Goal: Transaction & Acquisition: Obtain resource

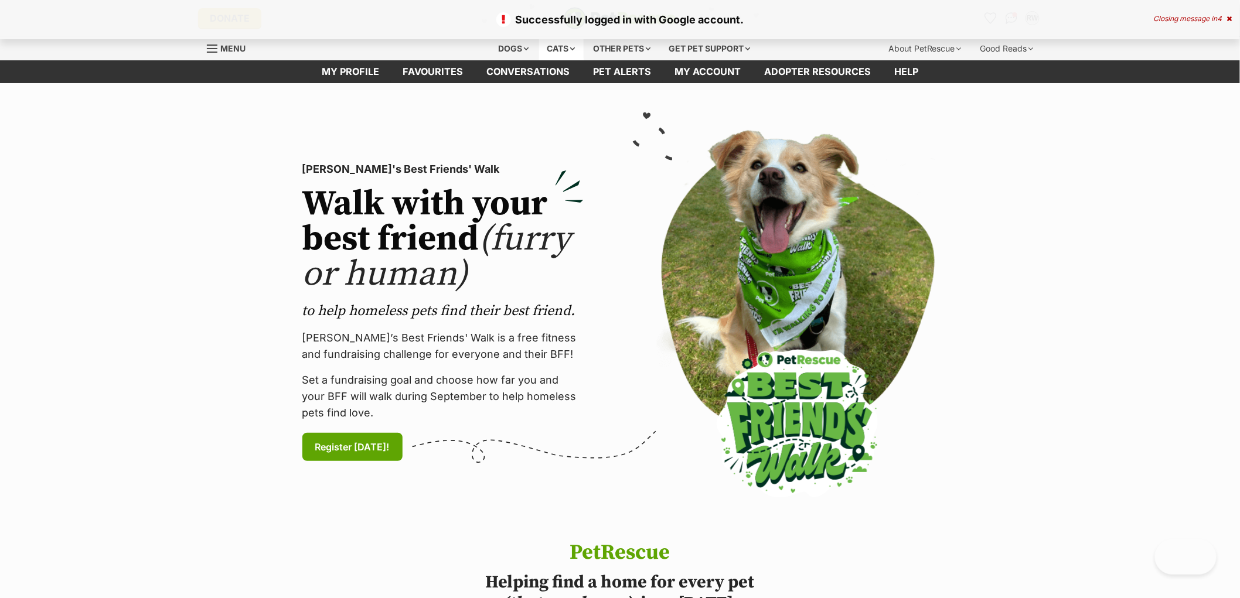
click at [563, 56] on div "Cats" at bounding box center [561, 48] width 45 height 23
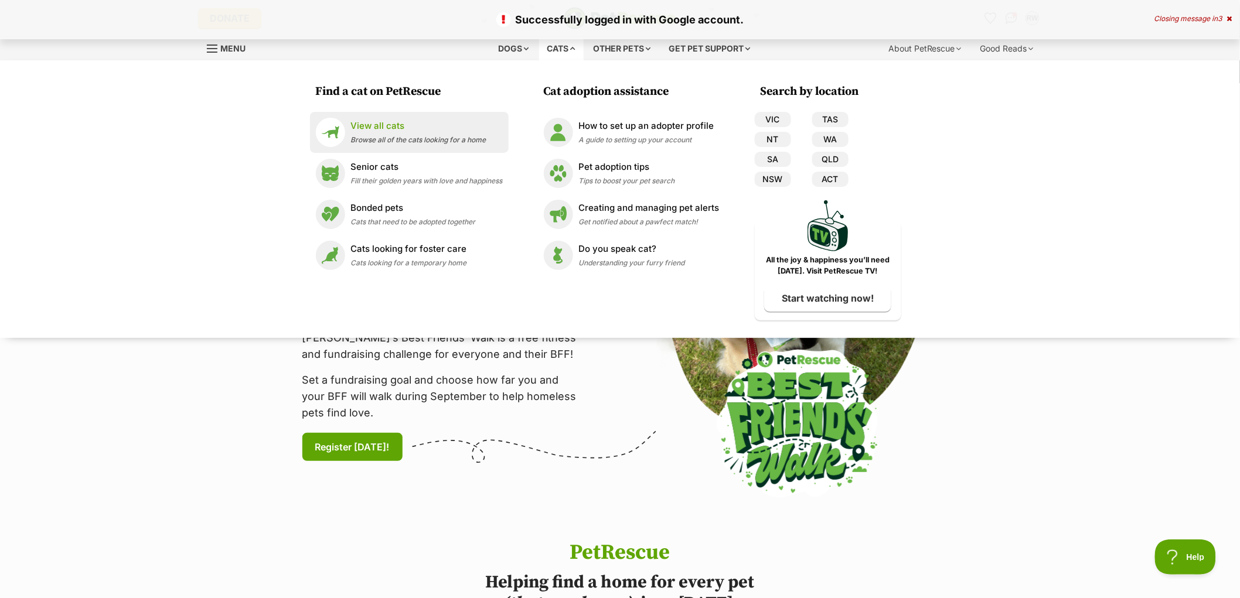
click at [408, 133] on div "View all cats Browse all of the cats looking for a home" at bounding box center [418, 132] width 135 height 25
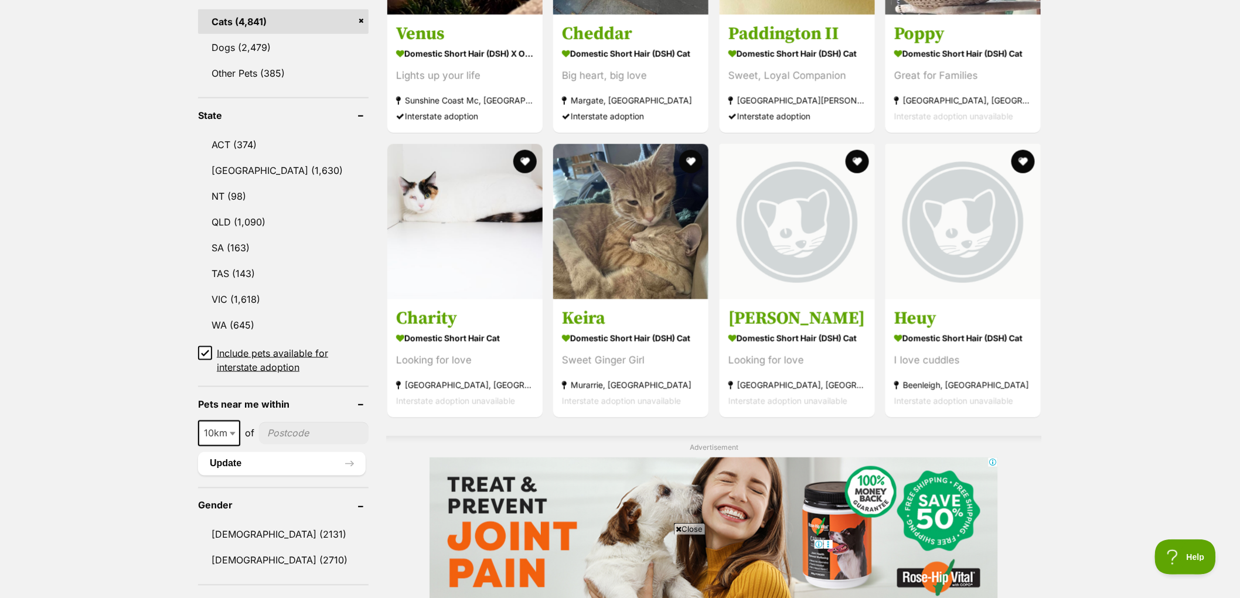
drag, startPoint x: 284, startPoint y: 437, endPoint x: 254, endPoint y: 435, distance: 30.5
click at [284, 437] on input"] "postcode" at bounding box center [314, 433] width 110 height 22
click at [212, 430] on span "10km" at bounding box center [219, 433] width 40 height 16
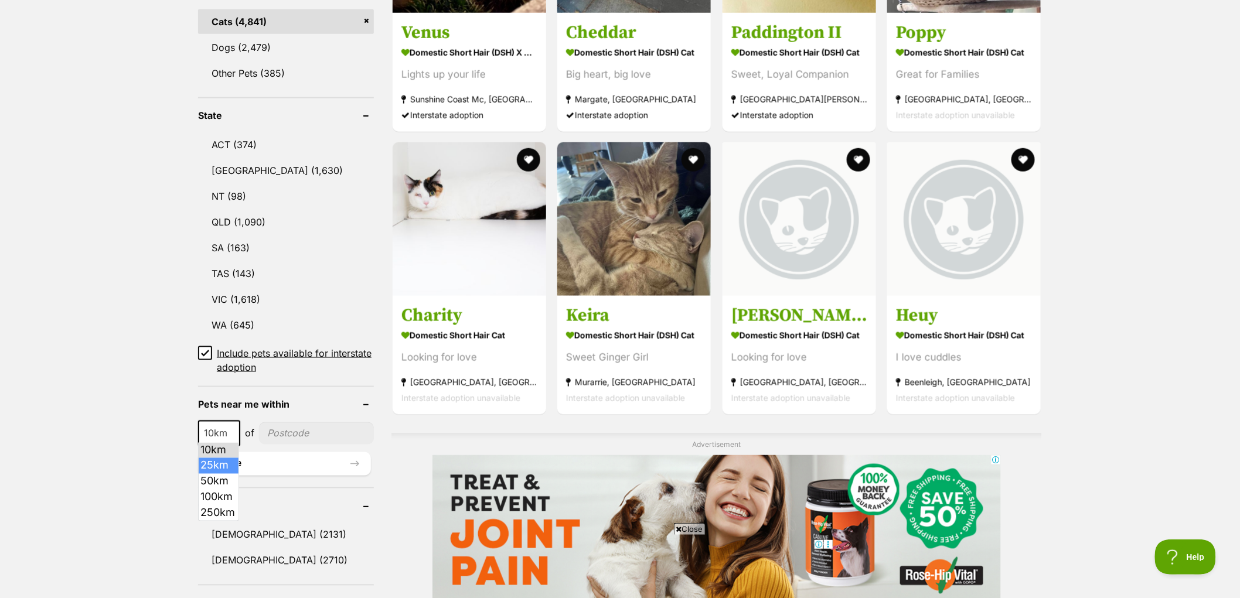
select select "25"
click at [298, 427] on input"] "postcode" at bounding box center [317, 433] width 113 height 22
type input"] "3056"
click at [309, 459] on button "Update" at bounding box center [284, 463] width 173 height 23
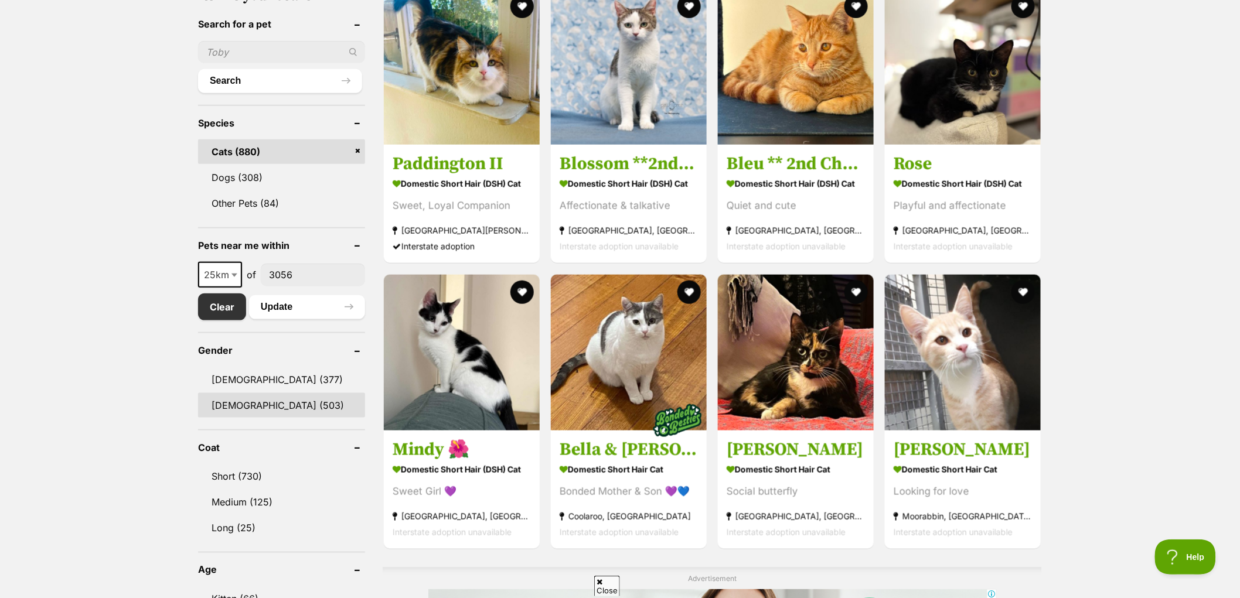
click at [317, 400] on link "Female (503)" at bounding box center [281, 405] width 167 height 25
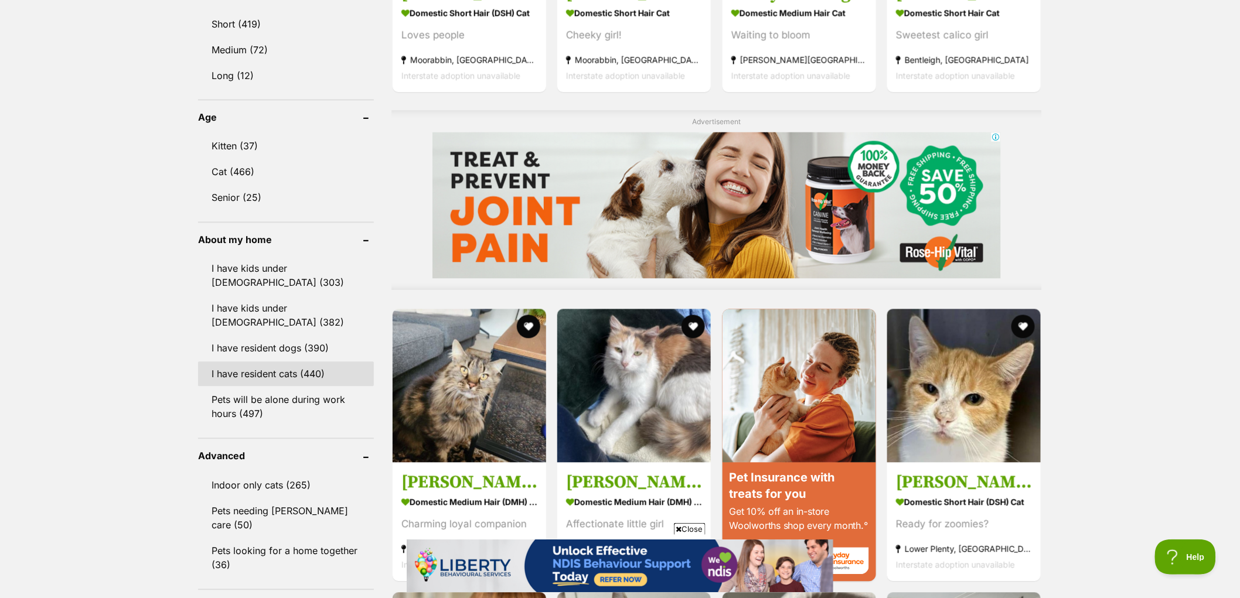
click at [257, 363] on link "I have resident cats (440)" at bounding box center [286, 374] width 176 height 25
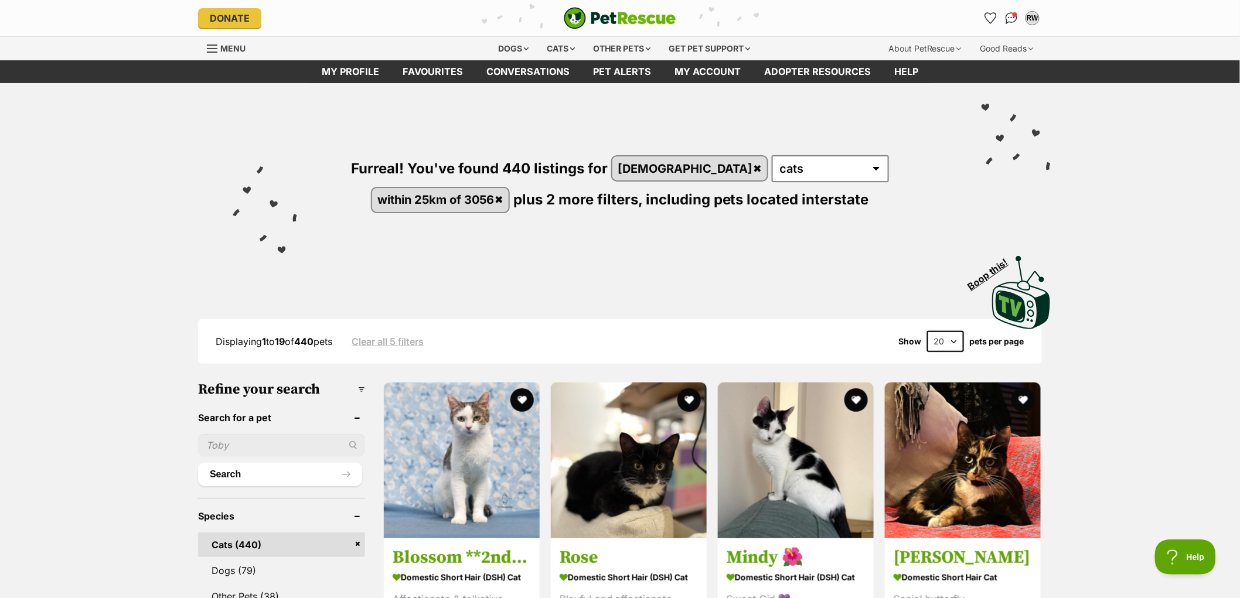
click at [941, 340] on select "20 40 60" at bounding box center [945, 341] width 37 height 21
select select "60"
click at [927, 331] on select "20 40 60" at bounding box center [945, 341] width 37 height 21
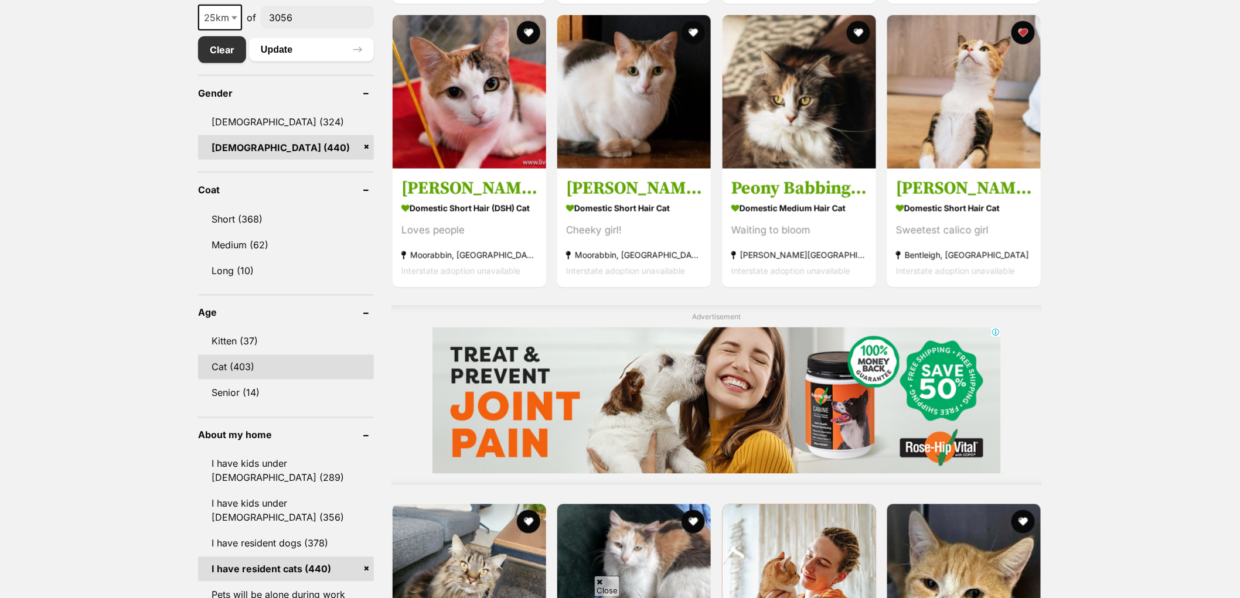
click at [241, 355] on link "Cat (403)" at bounding box center [286, 367] width 176 height 25
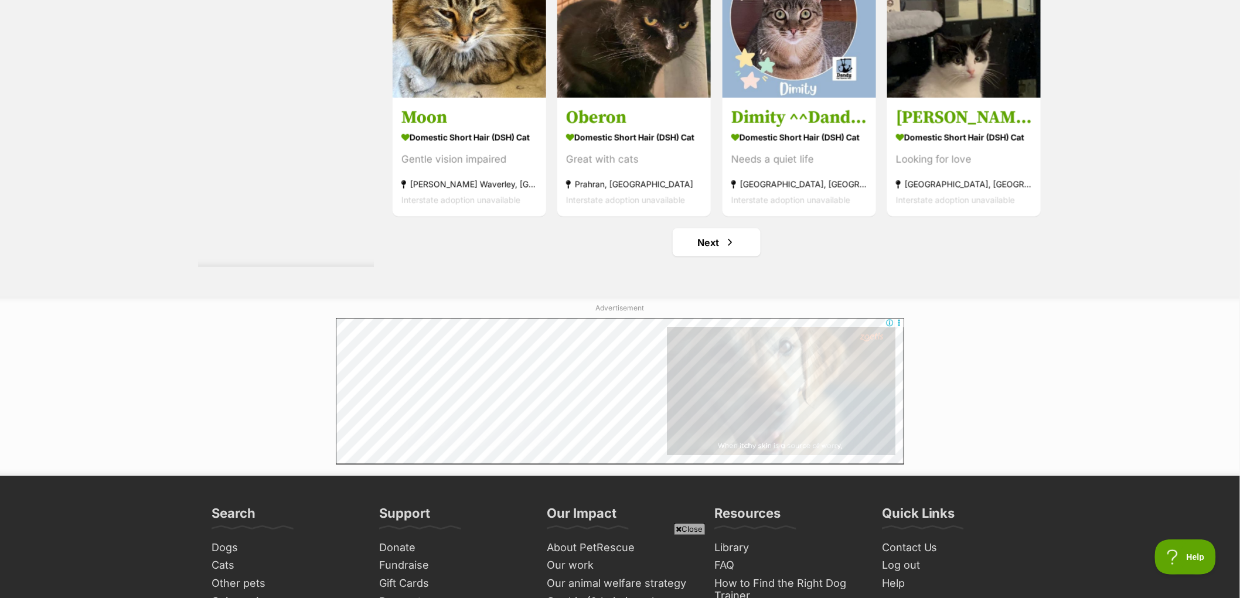
scroll to position [6185, 0]
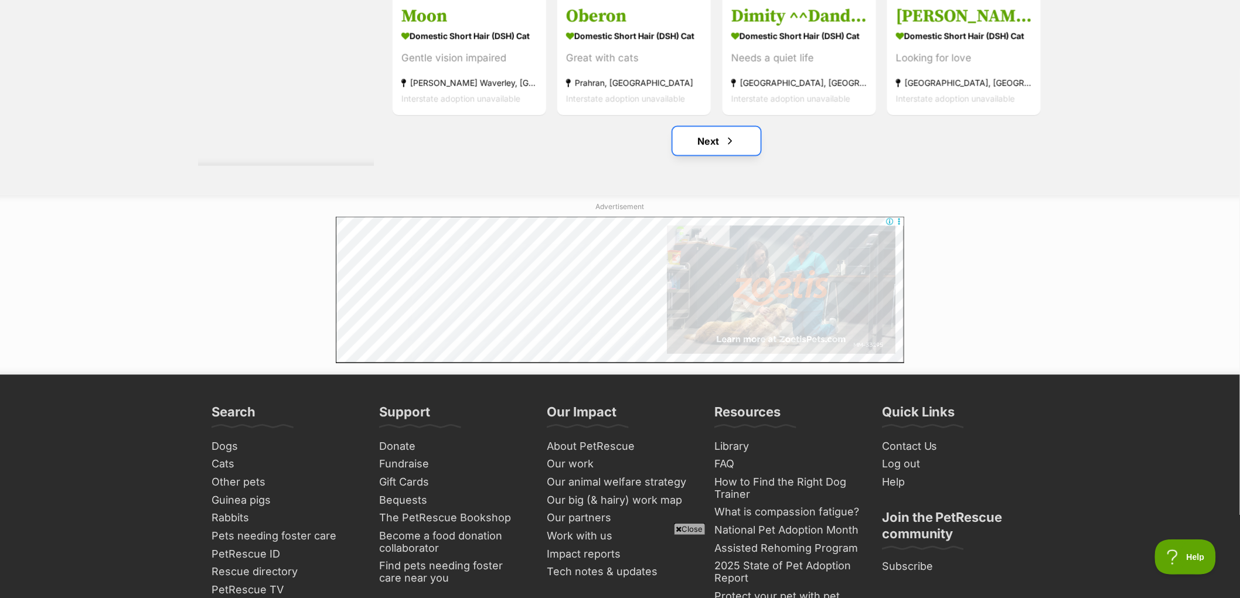
click at [731, 136] on link "Next" at bounding box center [717, 141] width 88 height 28
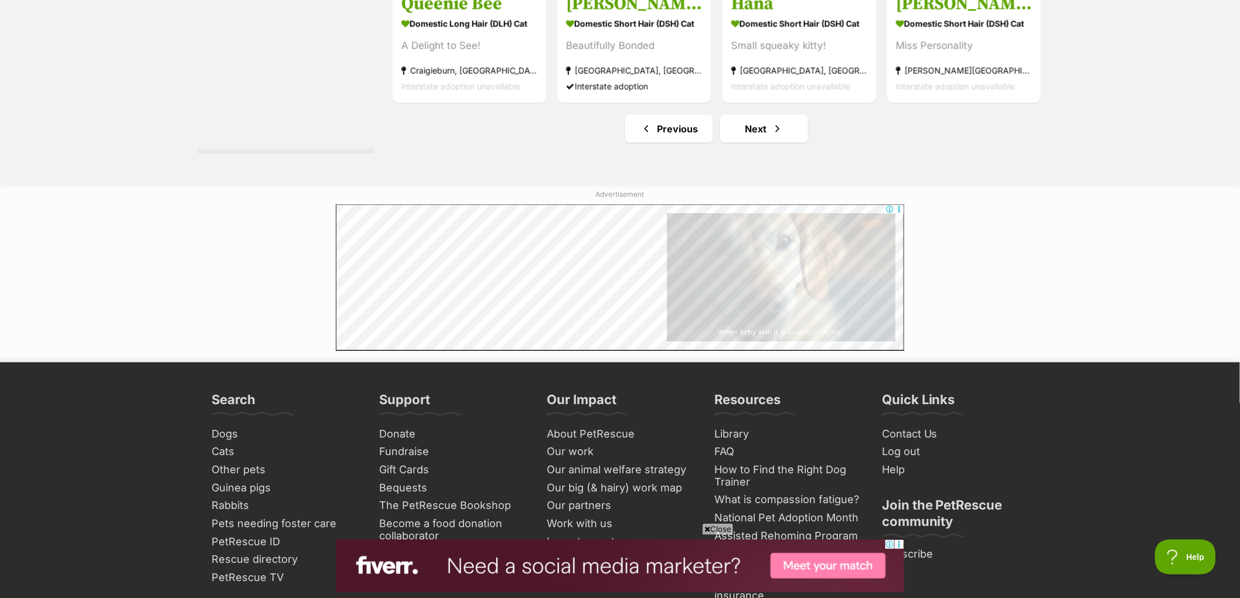
scroll to position [6315, 0]
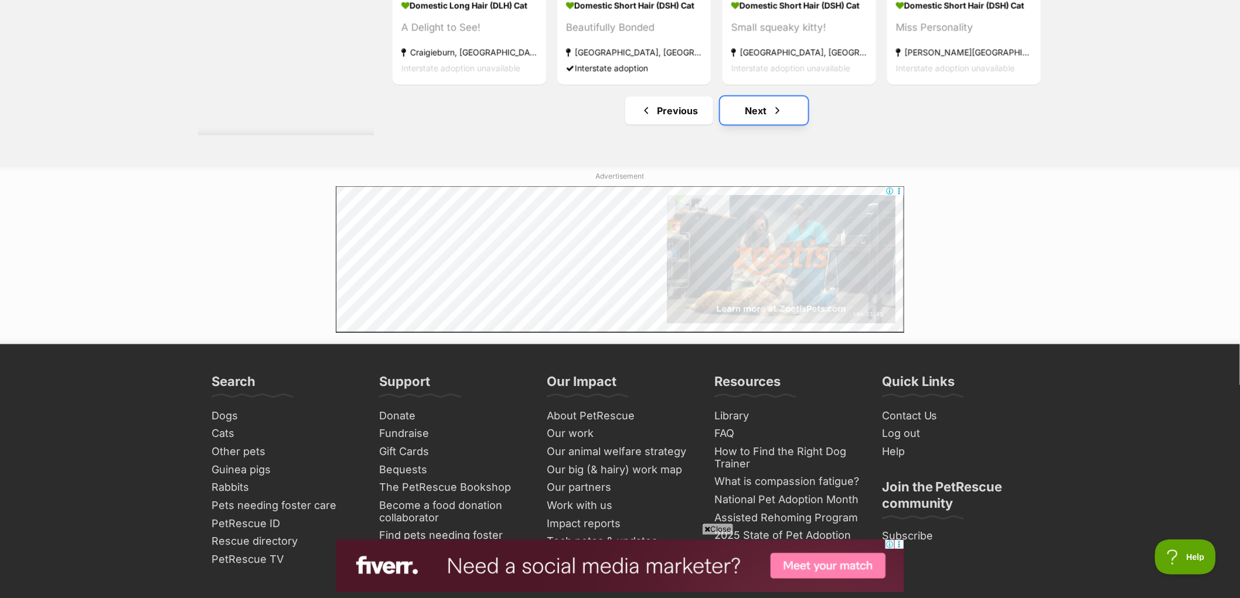
click at [755, 125] on link "Next" at bounding box center [764, 111] width 88 height 28
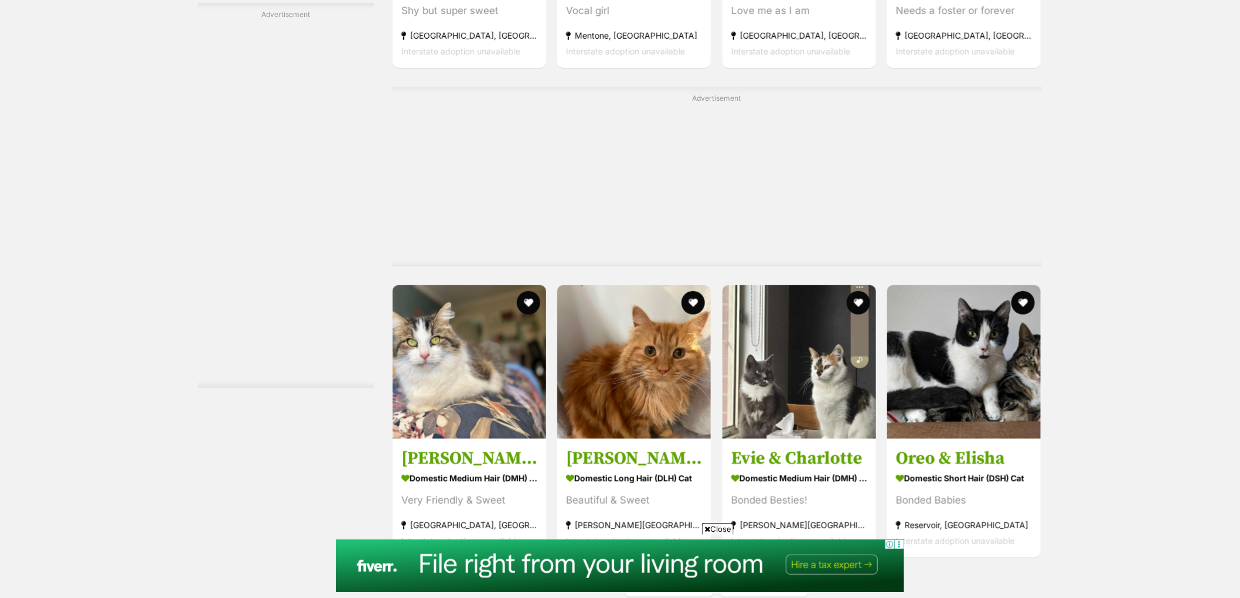
scroll to position [6055, 0]
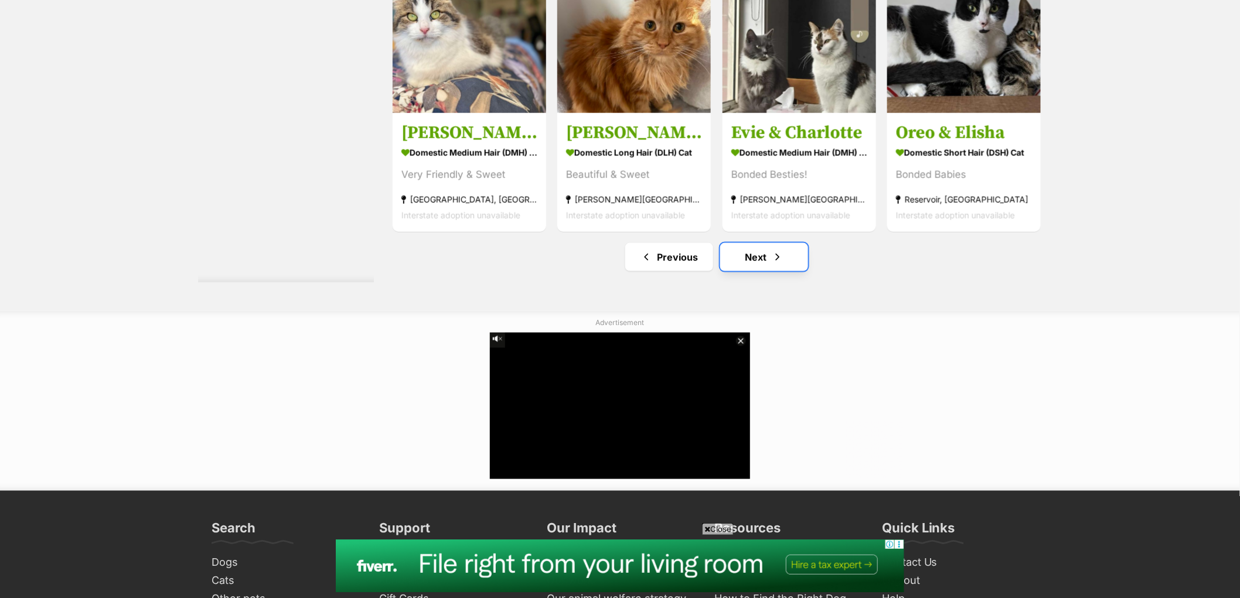
click at [735, 255] on link "Next" at bounding box center [764, 257] width 88 height 28
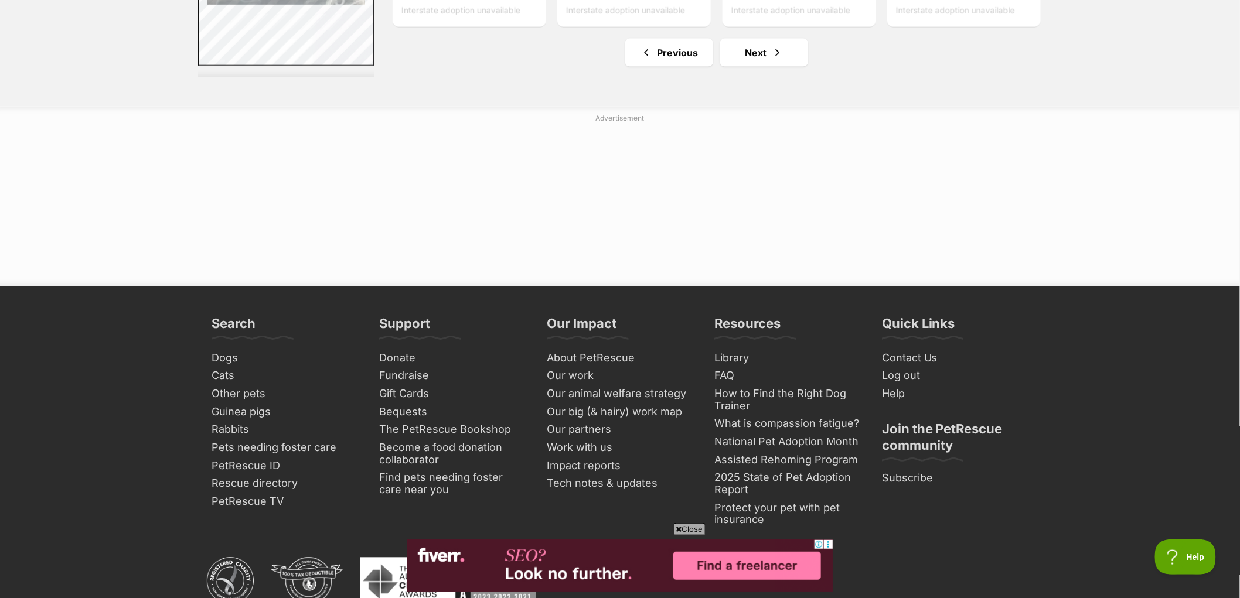
scroll to position [5892, 0]
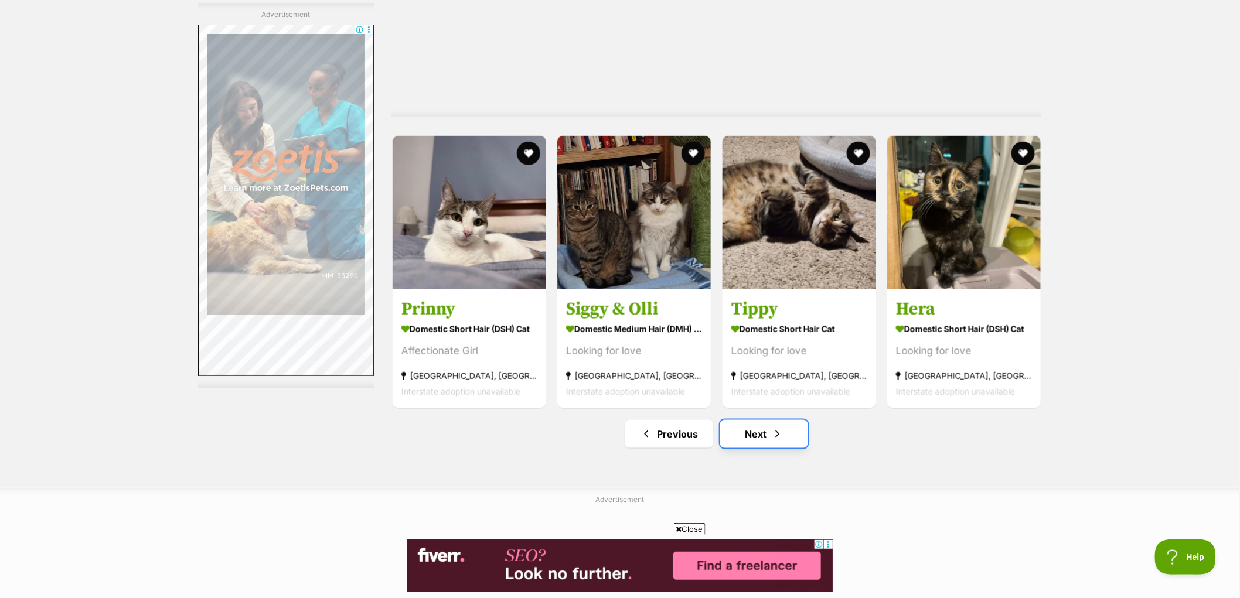
click at [780, 441] on span "Next page" at bounding box center [778, 434] width 12 height 14
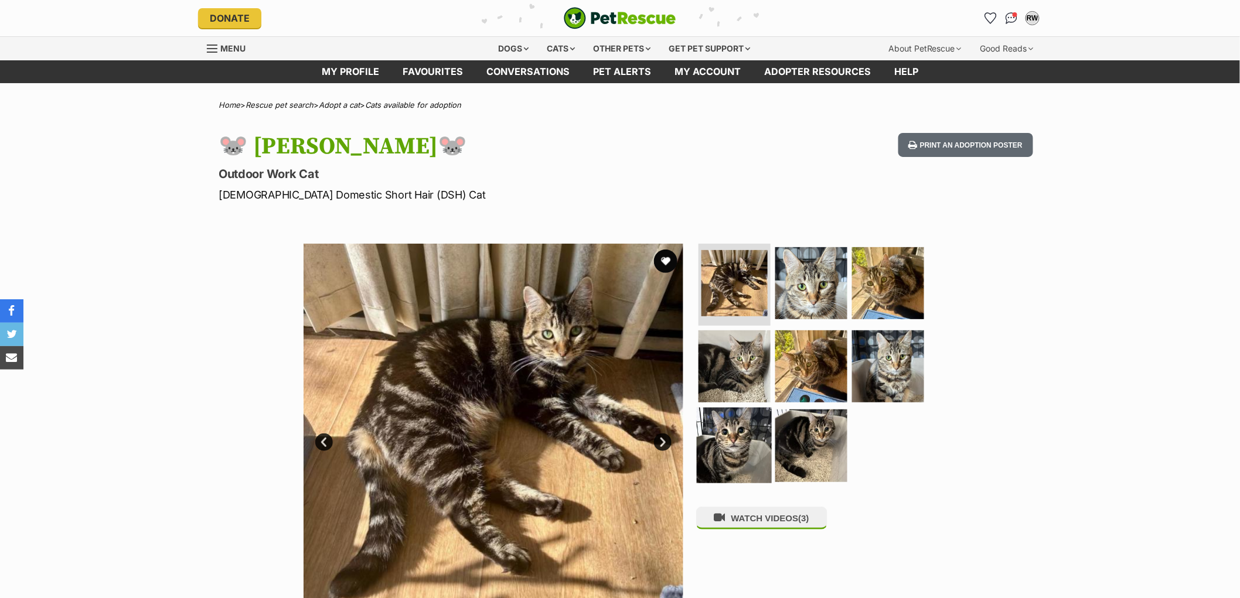
click at [754, 441] on img at bounding box center [735, 446] width 76 height 76
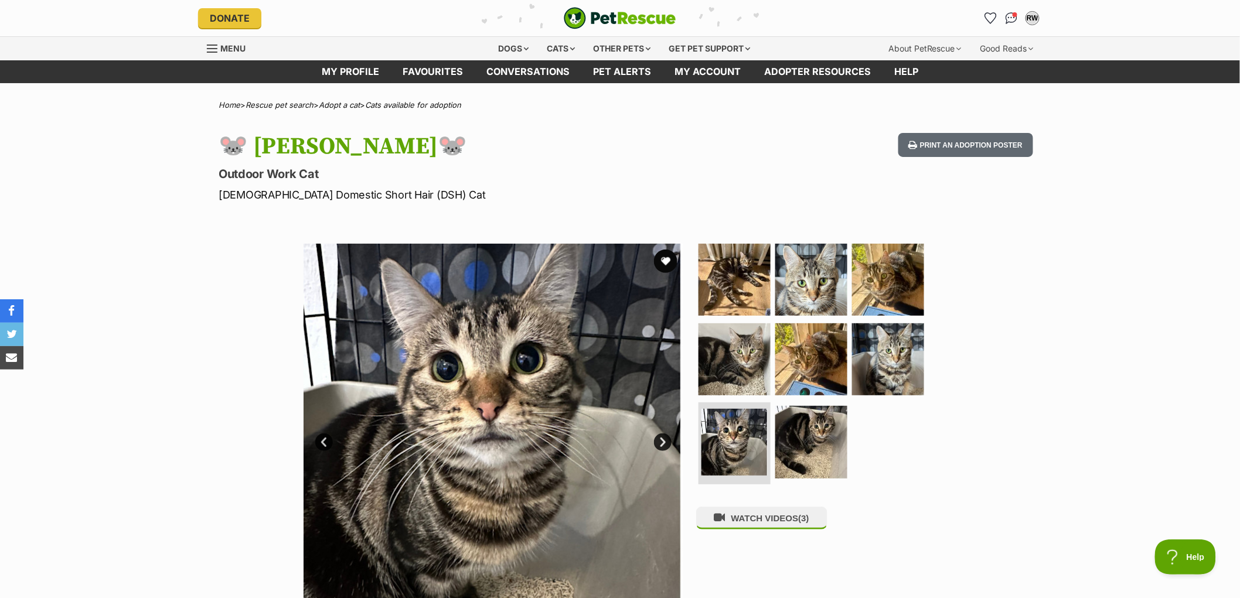
click at [663, 443] on link "Next" at bounding box center [663, 443] width 18 height 18
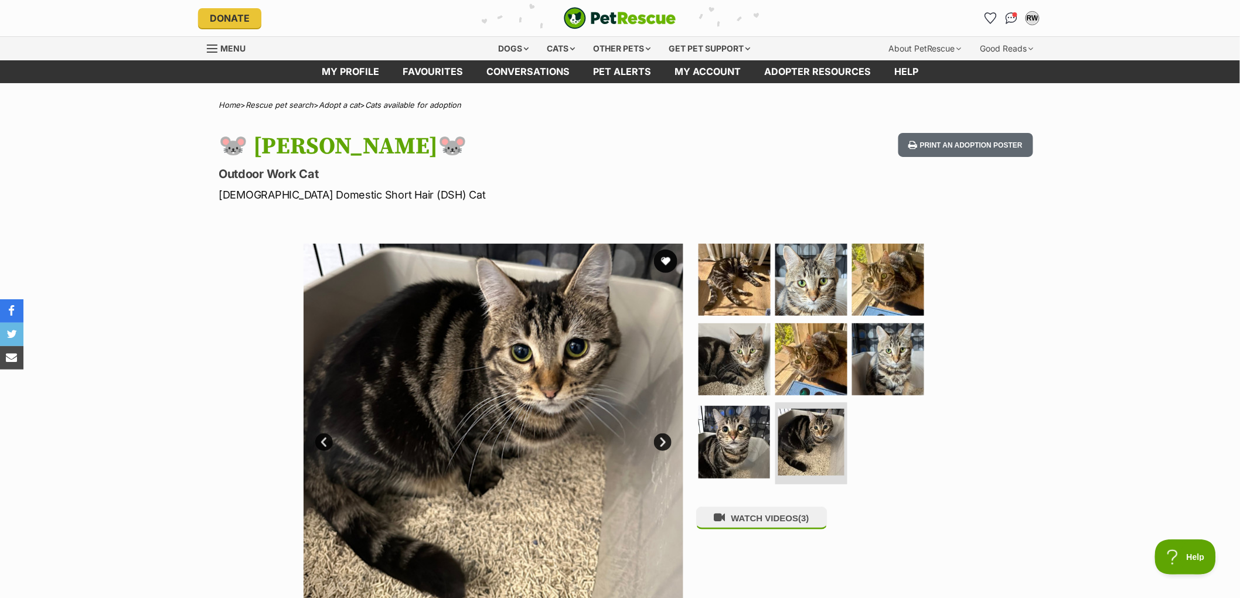
click at [663, 443] on link "Next" at bounding box center [663, 443] width 18 height 18
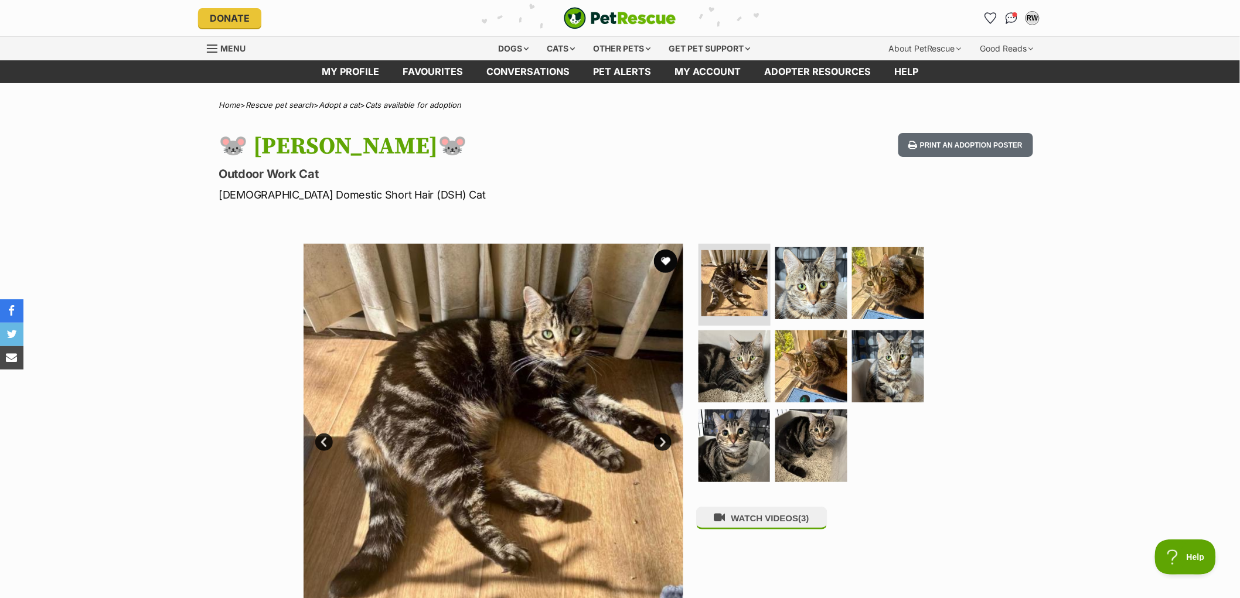
click at [663, 443] on link "Next" at bounding box center [663, 443] width 18 height 18
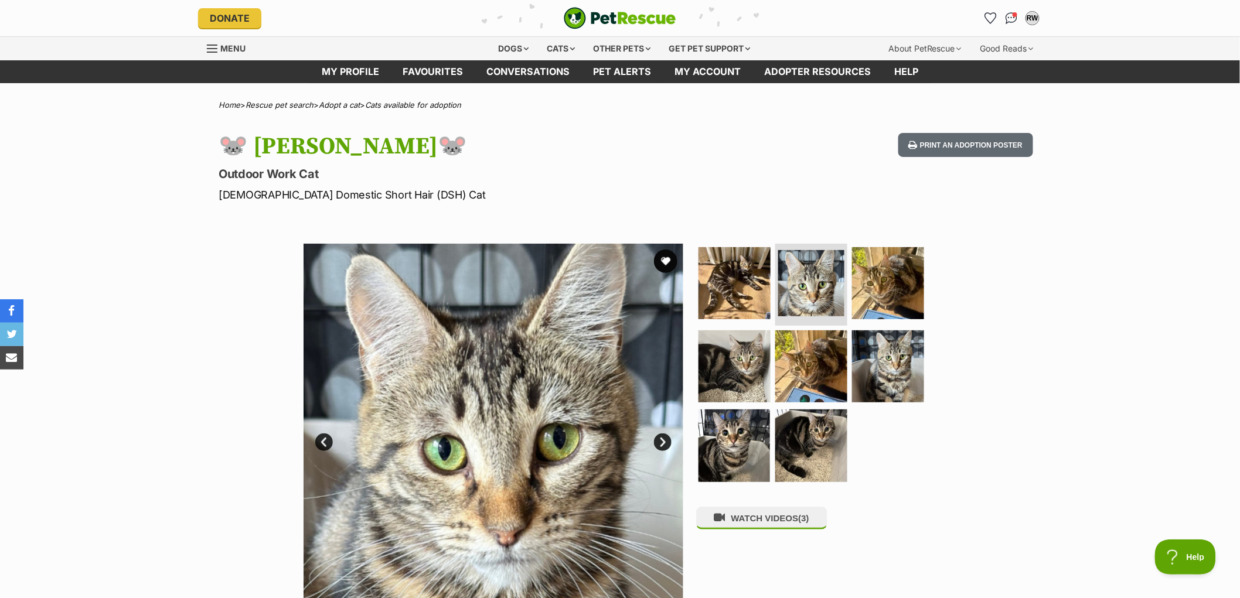
click at [663, 443] on link "Next" at bounding box center [663, 443] width 18 height 18
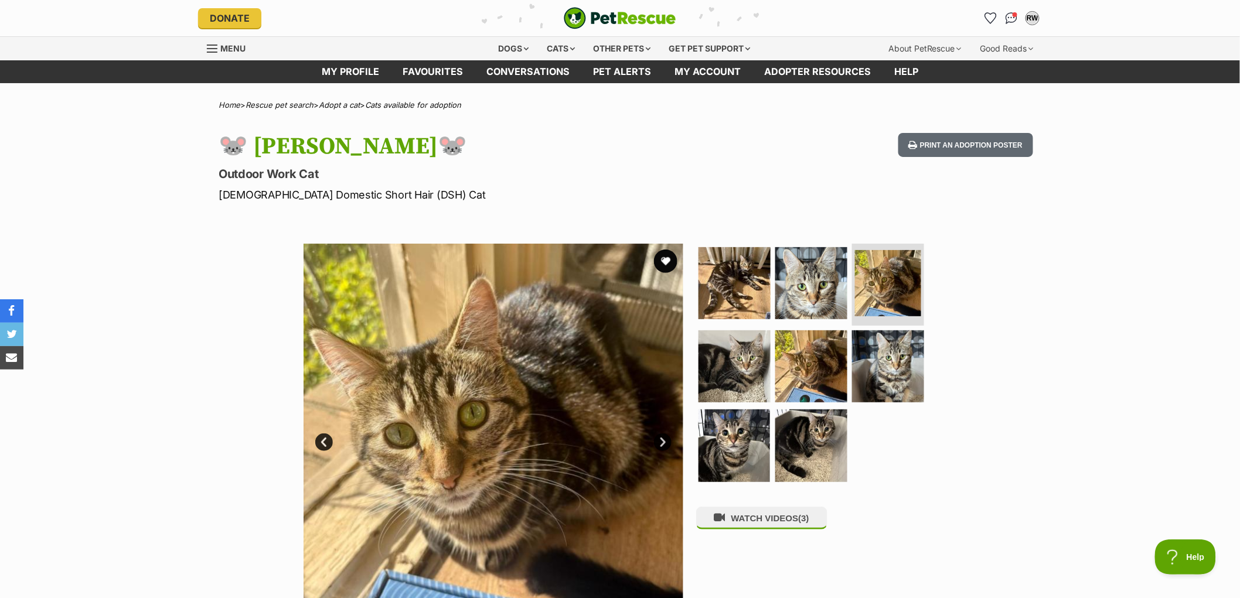
click at [663, 443] on link "Next" at bounding box center [663, 443] width 18 height 18
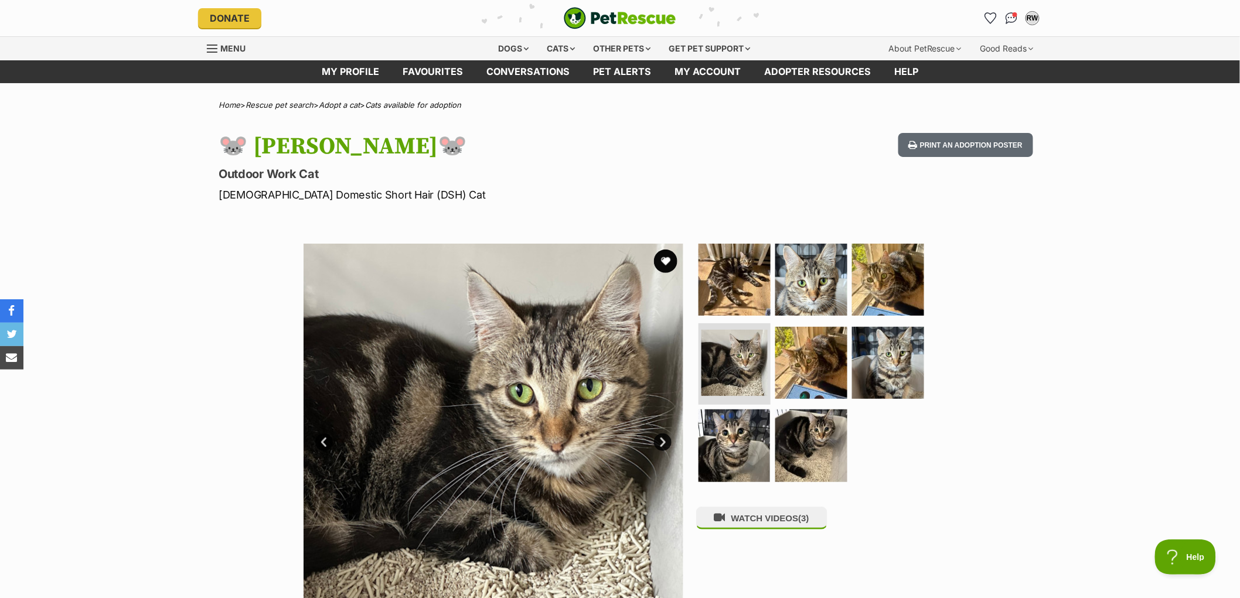
click at [663, 443] on link "Next" at bounding box center [663, 443] width 18 height 18
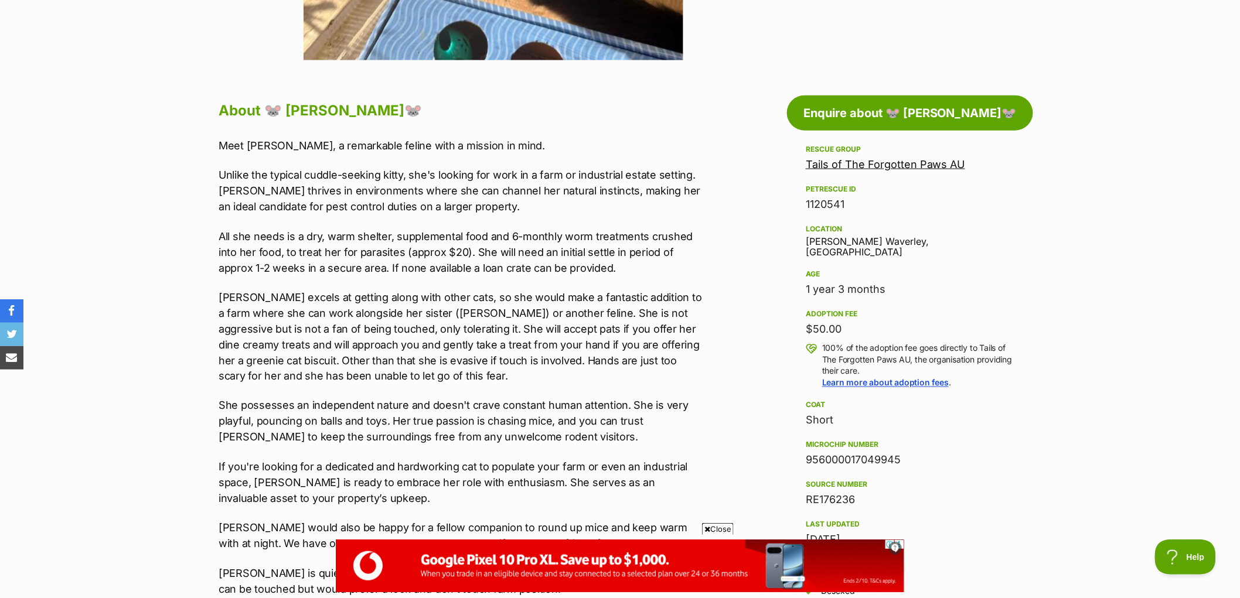
scroll to position [586, 0]
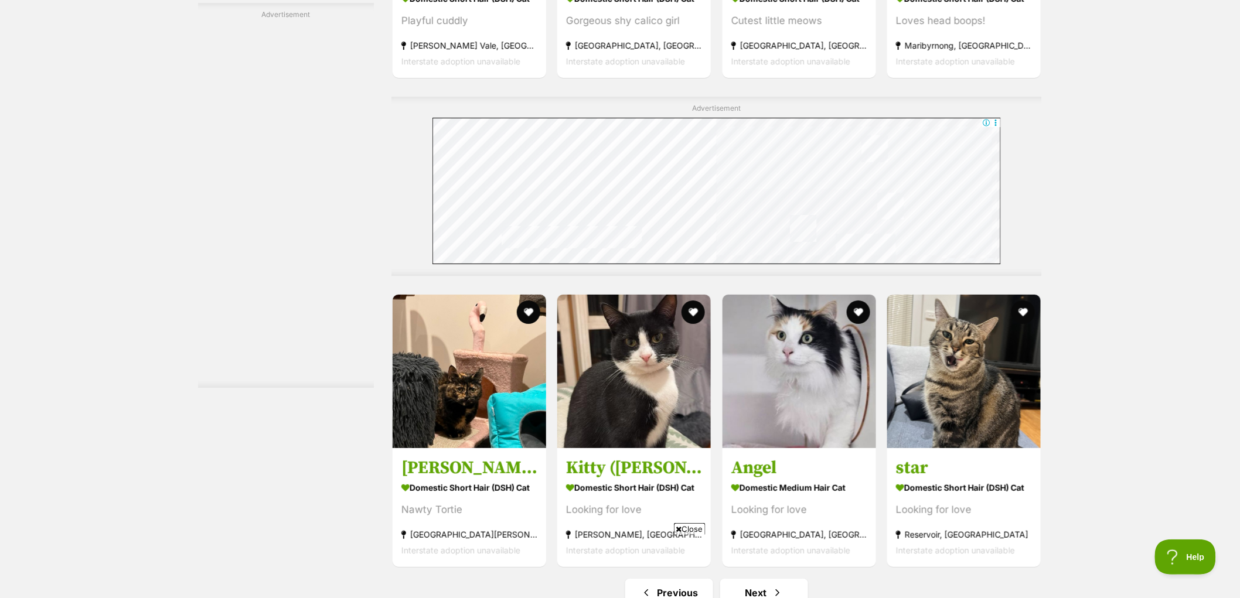
scroll to position [5729, 0]
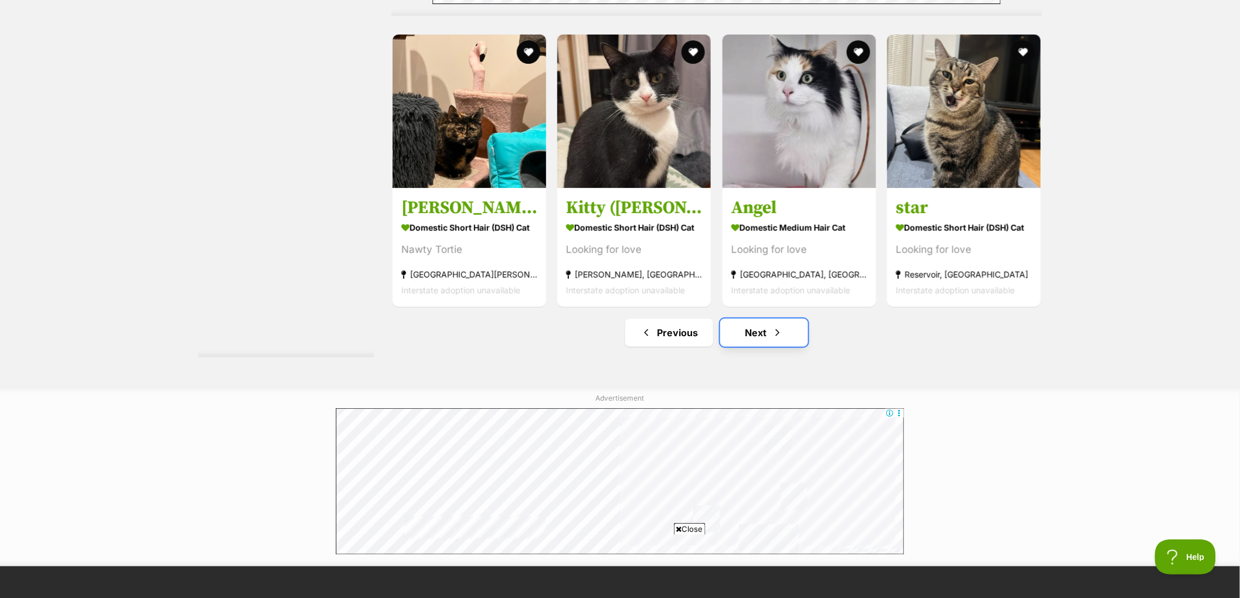
click at [783, 337] on span "Next page" at bounding box center [778, 333] width 12 height 14
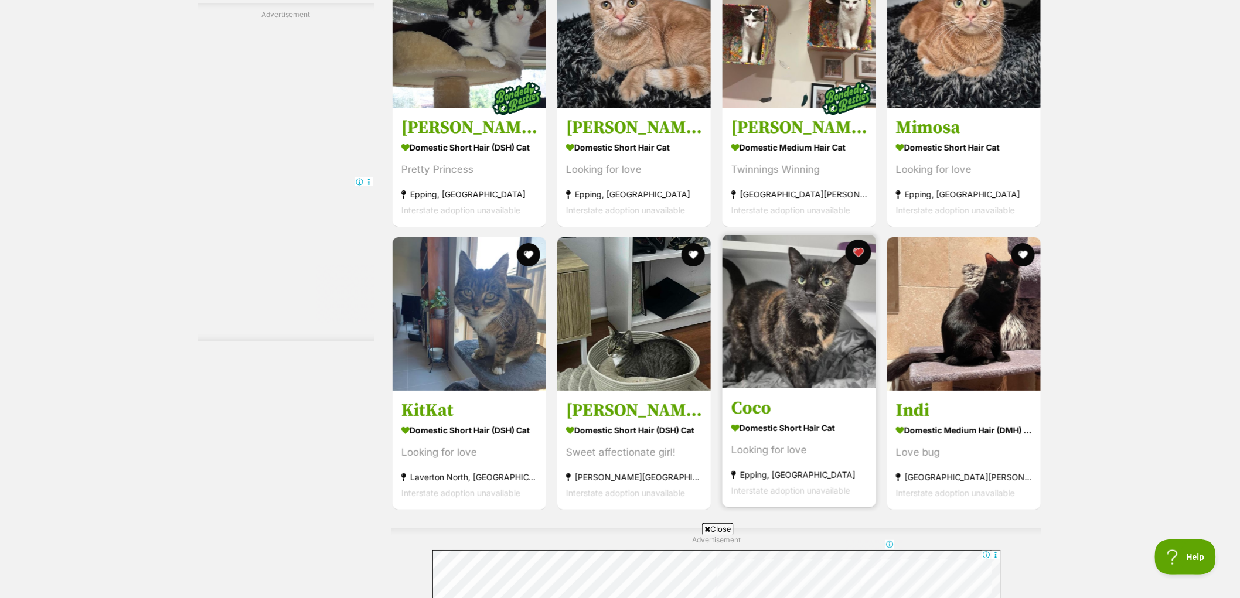
click at [865, 258] on button "favourite" at bounding box center [859, 253] width 26 height 26
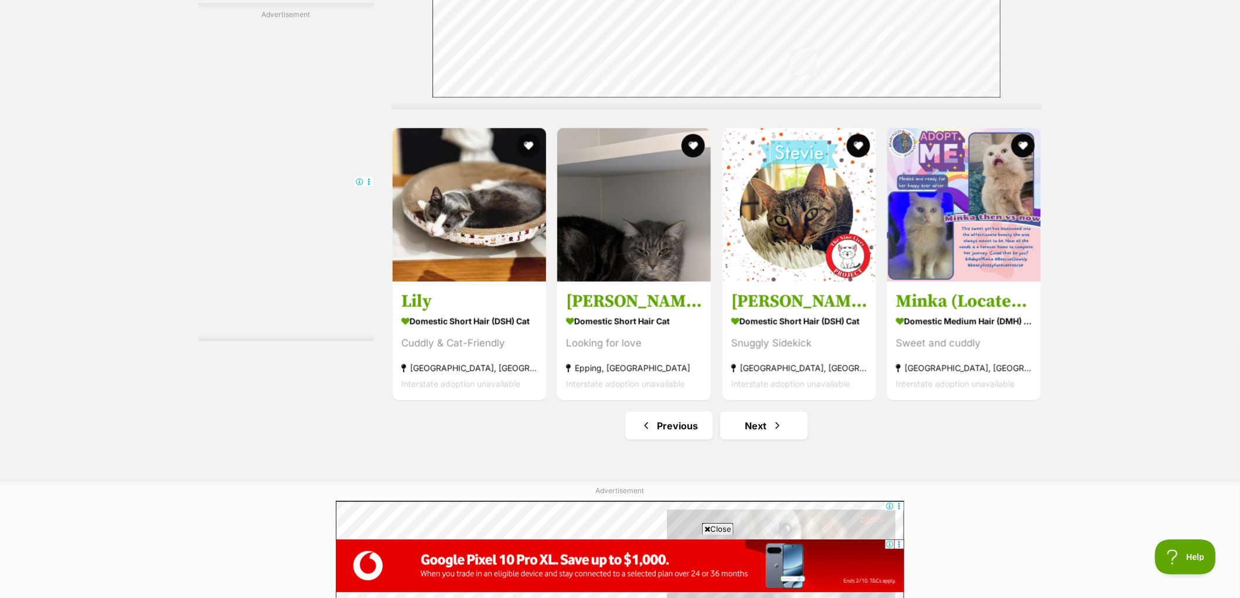
scroll to position [6250, 0]
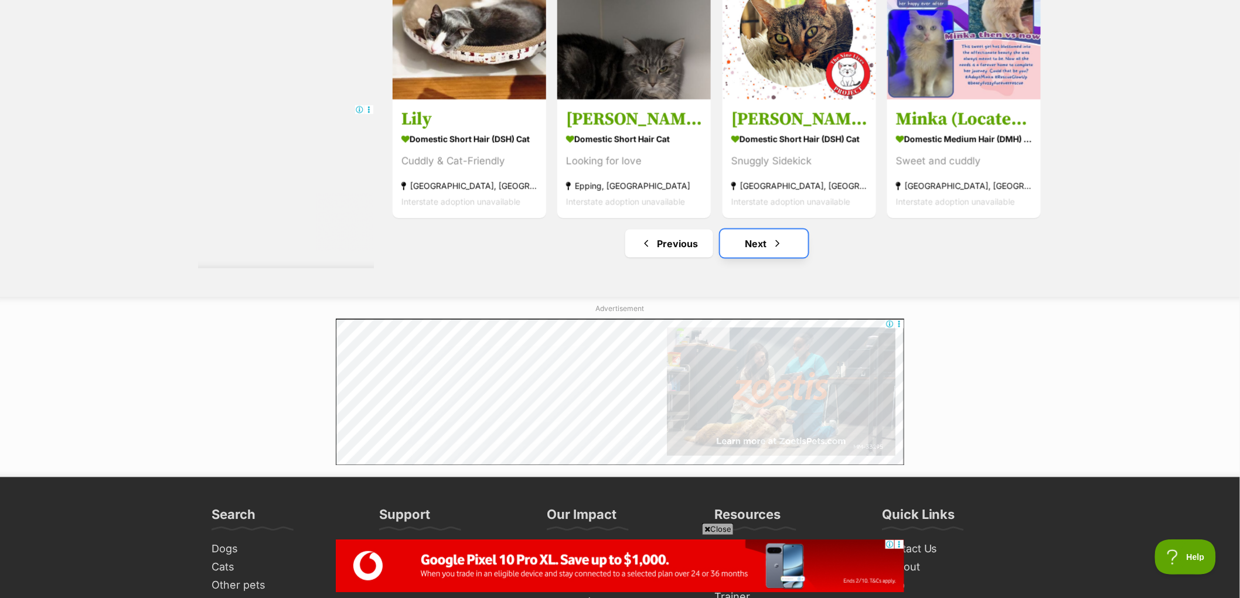
click at [749, 254] on link "Next" at bounding box center [764, 244] width 88 height 28
